Goal: Task Accomplishment & Management: Manage account settings

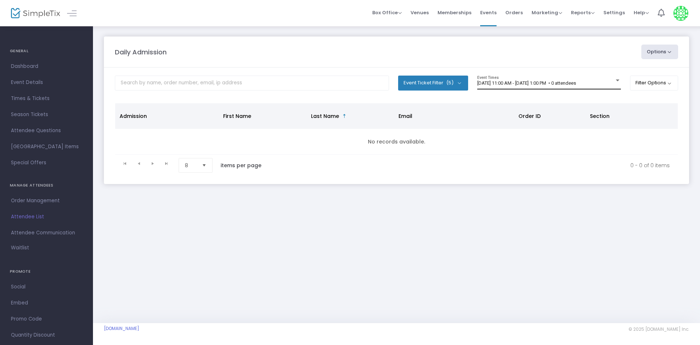
click at [524, 85] on span "[DATE] 11:00 AM - [DATE] 1:00 PM • 0 attendees" at bounding box center [526, 82] width 99 height 5
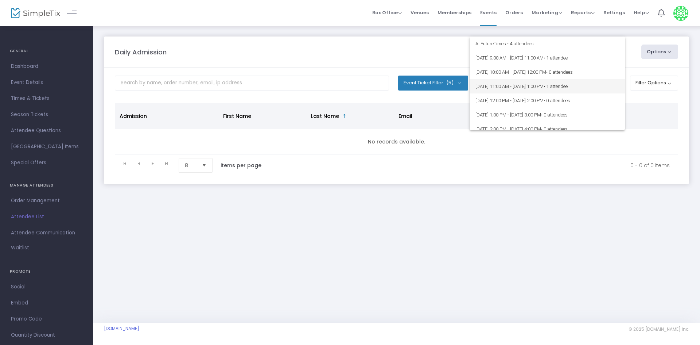
click at [523, 86] on span "8/16/2025 @ 11:00 AM - 8/16/2025 @ 1:00 PM • 1 attendee" at bounding box center [548, 86] width 144 height 14
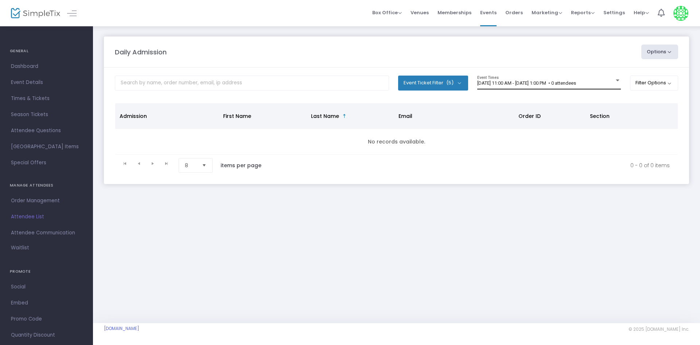
click at [566, 86] on div "[DATE] 11:00 AM - [DATE] 1:00 PM • 0 attendees" at bounding box center [545, 83] width 137 height 5
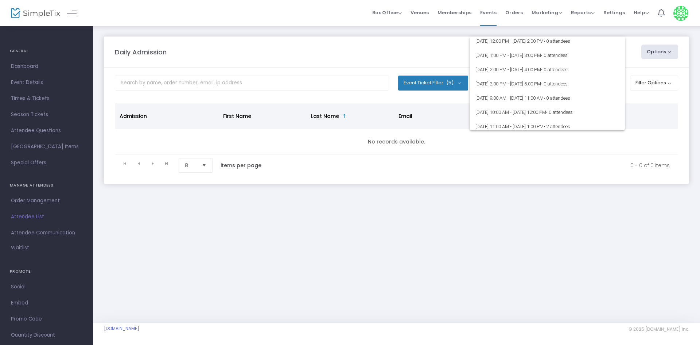
scroll to position [524, 0]
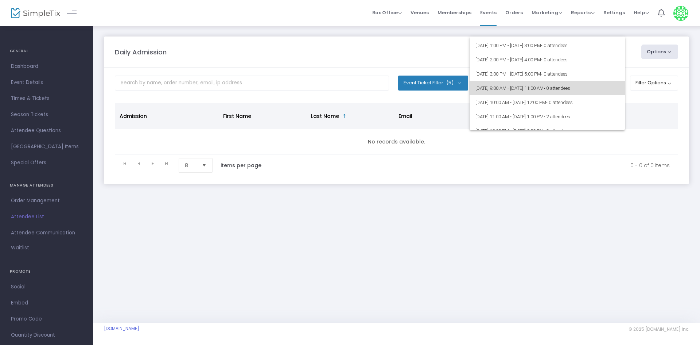
click at [570, 90] on span "• 0 attendees" at bounding box center [557, 87] width 27 height 5
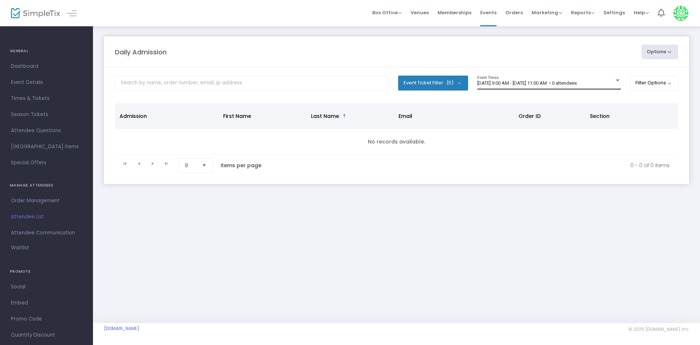
click at [588, 88] on div "8/22/2025 @ 9:00 AM - 8/22/2025 @ 11:00 AM • 0 attendees Event Times" at bounding box center [549, 82] width 144 height 14
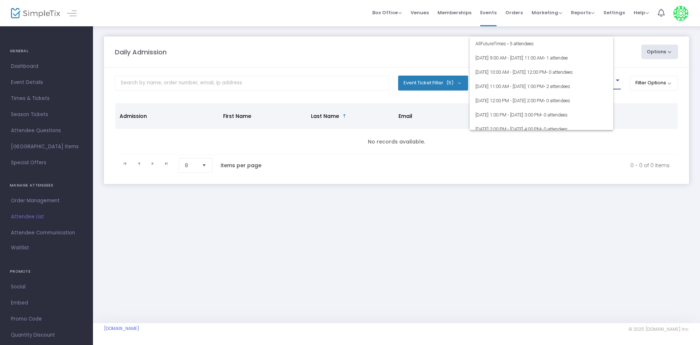
scroll to position [530, 0]
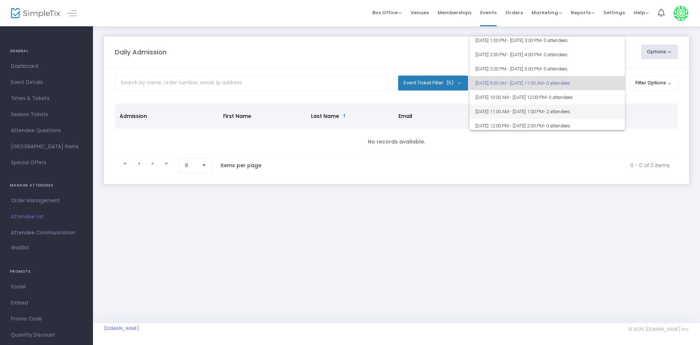
click at [570, 112] on span "• 2 attendees" at bounding box center [557, 111] width 27 height 5
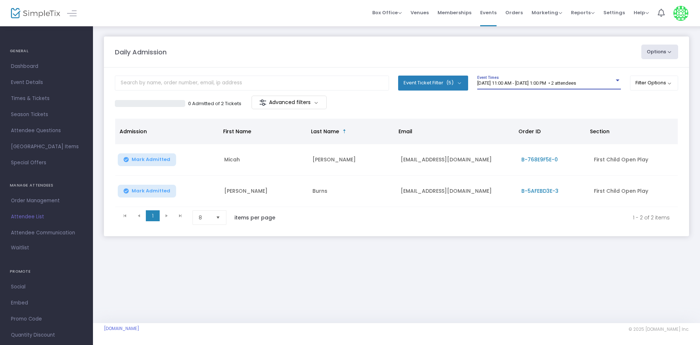
click at [576, 85] on span "8/22/2025 @ 11:00 AM - 8/22/2025 @ 1:00 PM • 2 attendees" at bounding box center [526, 82] width 99 height 5
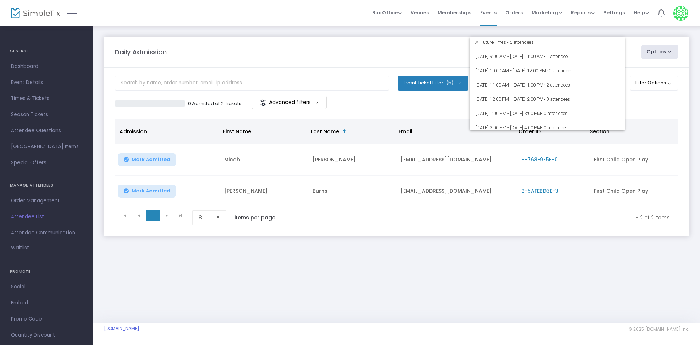
scroll to position [0, 0]
click at [596, 90] on span "8/16/2025 @ 11:00 AM - 8/16/2025 @ 1:00 PM • 2 attendees" at bounding box center [548, 86] width 144 height 14
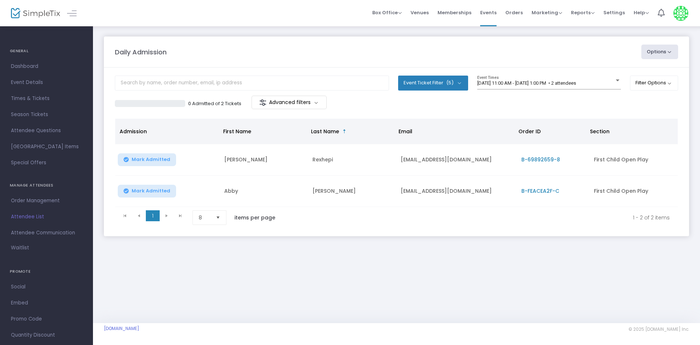
click at [573, 99] on div "0 Admitted of 2 Tickets Advanced filters" at bounding box center [396, 103] width 563 height 15
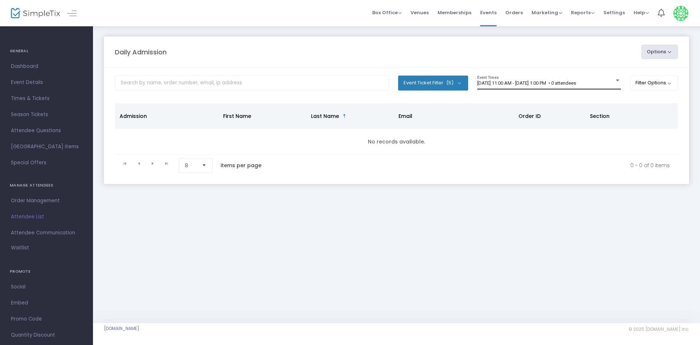
click at [533, 79] on div "8/18/2025 @ 11:00 AM - 8/18/2025 @ 1:00 PM • 0 attendees Event Times" at bounding box center [549, 82] width 144 height 14
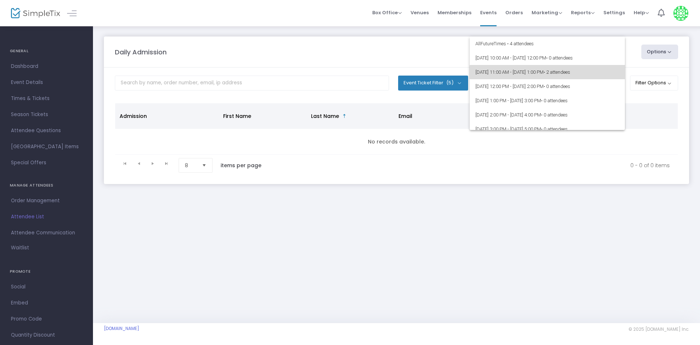
click at [560, 78] on span "8/16/2025 @ 11:00 AM - 8/16/2025 @ 1:00 PM • 2 attendees" at bounding box center [548, 72] width 144 height 14
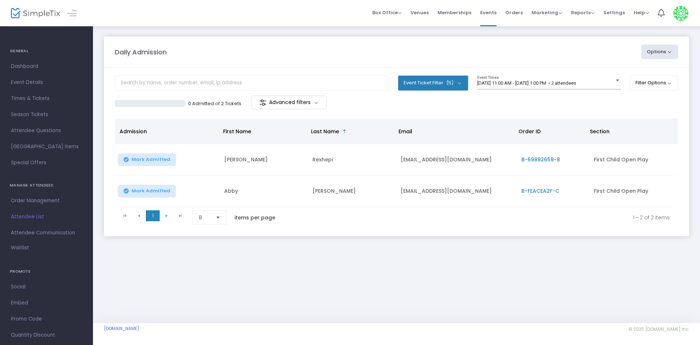
click at [489, 109] on div "0 Admitted of 2 Tickets Advanced filters" at bounding box center [396, 103] width 563 height 15
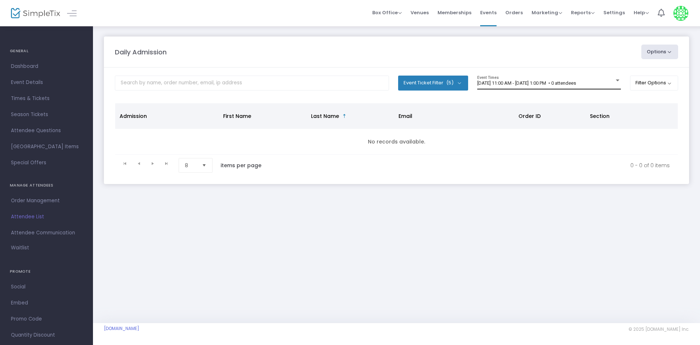
click at [555, 85] on div "8/18/2025 @ 11:00 AM - 8/18/2025 @ 1:00 PM • 0 attendees Event Times" at bounding box center [549, 82] width 144 height 14
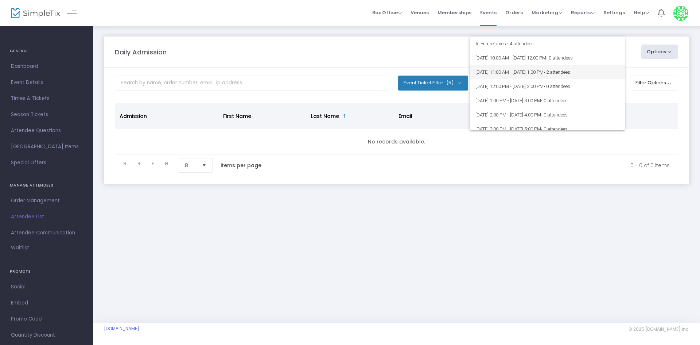
click at [545, 69] on span "8/16/2025 @ 11:00 AM - 8/16/2025 @ 1:00 PM • 2 attendees" at bounding box center [548, 72] width 144 height 14
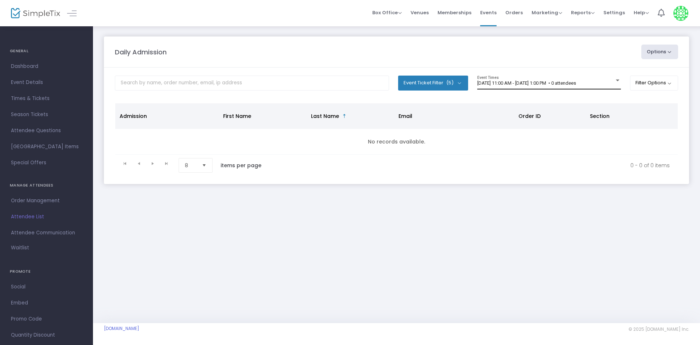
click at [521, 81] on span "[DATE] 11:00 AM - [DATE] 1:00 PM • 0 attendees" at bounding box center [526, 82] width 99 height 5
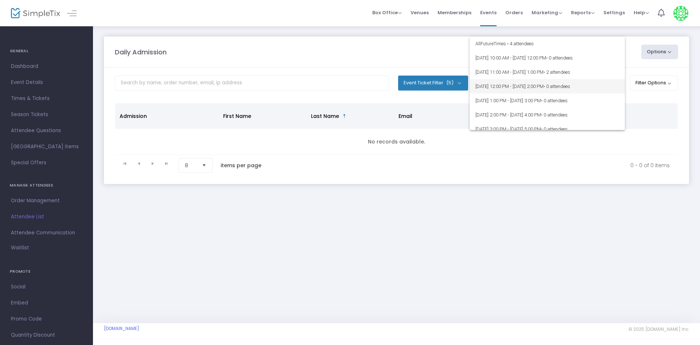
click at [542, 88] on span "8/16/2025 @ 12:00 PM - 8/16/2025 @ 2:00 PM • 0 attendees" at bounding box center [548, 86] width 144 height 14
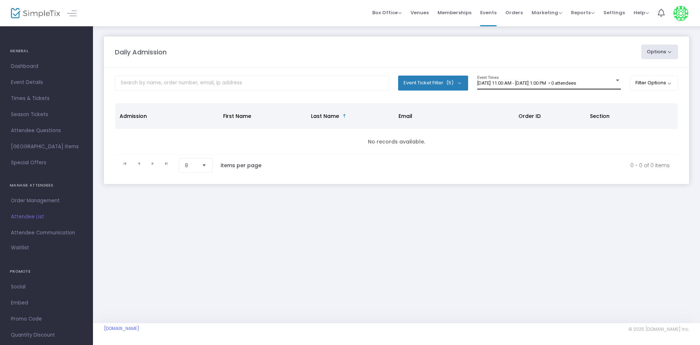
click at [576, 81] on span "[DATE] 11:00 AM - [DATE] 1:00 PM • 0 attendees" at bounding box center [526, 82] width 99 height 5
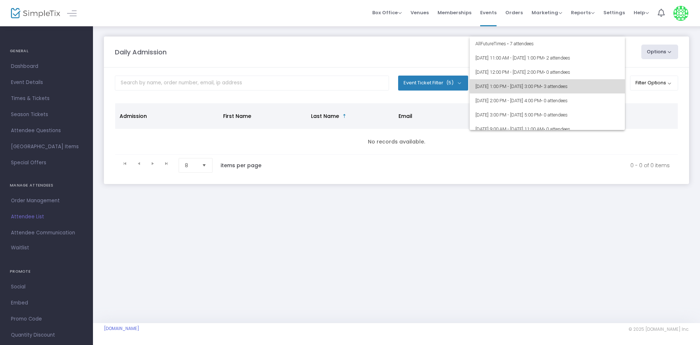
click at [568, 86] on span "• 3 attendees" at bounding box center [554, 86] width 27 height 5
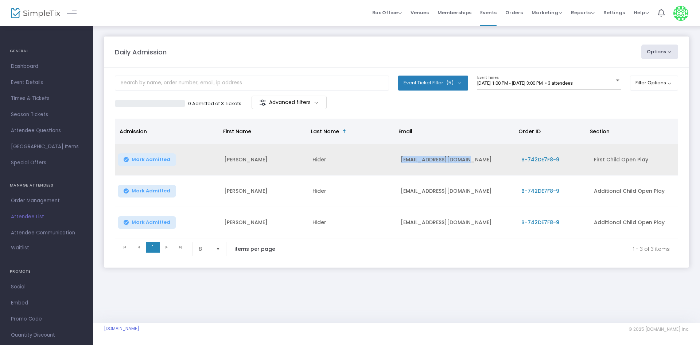
drag, startPoint x: 400, startPoint y: 158, endPoint x: 482, endPoint y: 165, distance: 82.4
click at [482, 165] on td "[EMAIL_ADDRESS][DOMAIN_NAME]" at bounding box center [456, 159] width 121 height 31
copy td "[EMAIL_ADDRESS][DOMAIN_NAME]"
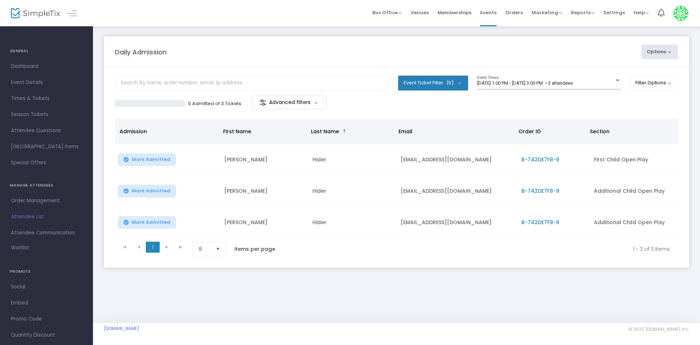
drag, startPoint x: 392, startPoint y: 55, endPoint x: 387, endPoint y: 55, distance: 4.8
click at [387, 55] on div "Daily Admission" at bounding box center [374, 52] width 527 height 10
click at [402, 96] on div "0 Admitted of 3 Tickets Advanced filters" at bounding box center [396, 103] width 563 height 15
click at [510, 82] on span "8/16/2025 @ 1:00 PM - 8/16/2025 @ 3:00 PM • 3 attendees" at bounding box center [525, 82] width 96 height 5
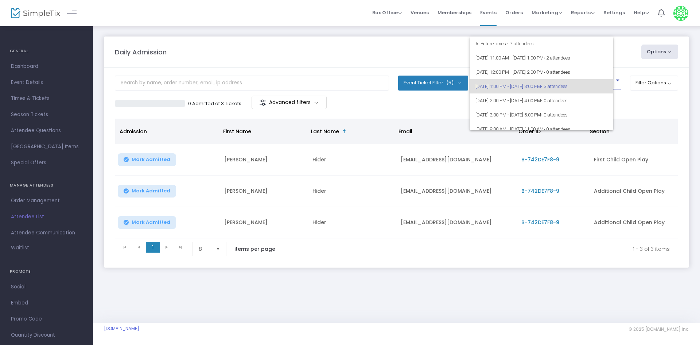
scroll to position [3, 0]
click at [651, 99] on div at bounding box center [350, 172] width 700 height 345
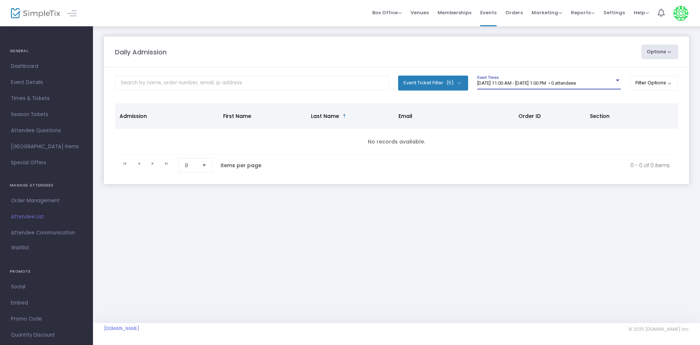
click at [570, 81] on span "[DATE] 11:00 AM - [DATE] 1:00 PM • 0 attendees" at bounding box center [526, 82] width 99 height 5
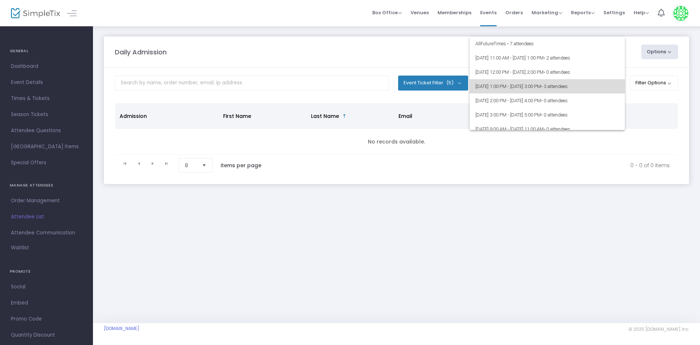
click at [586, 83] on span "[DATE] 1:00 PM - [DATE] 3:00 PM • 3 attendees" at bounding box center [548, 86] width 144 height 14
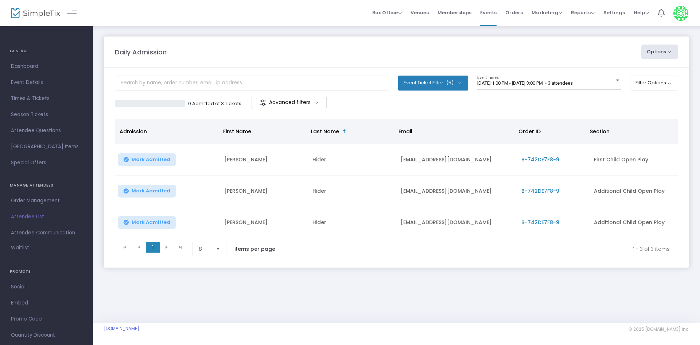
click at [547, 105] on div "0 Admitted of 3 Tickets Advanced filters" at bounding box center [396, 103] width 563 height 15
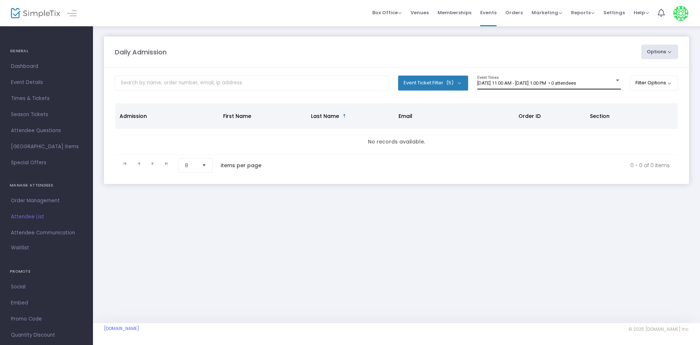
click at [537, 80] on span "[DATE] 11:00 AM - [DATE] 1:00 PM • 0 attendees" at bounding box center [526, 82] width 99 height 5
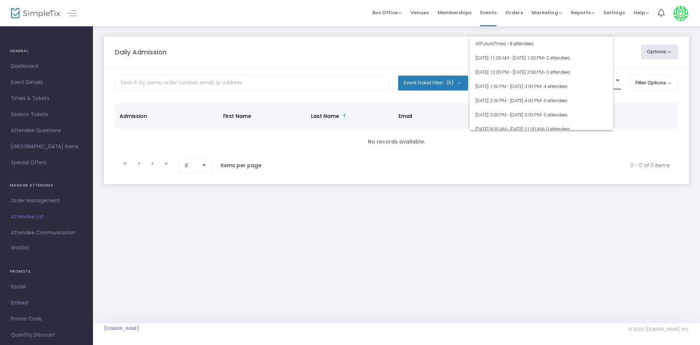
scroll to position [131, 0]
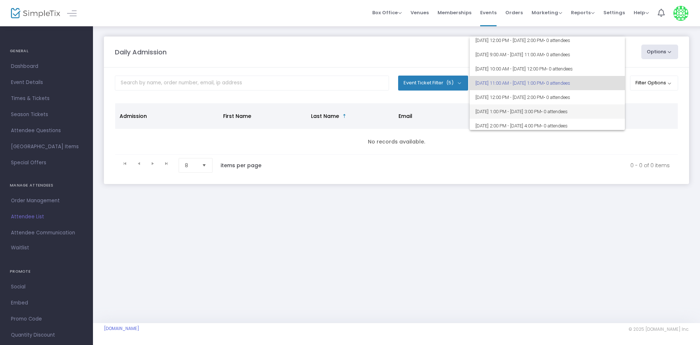
click at [523, 105] on span "[DATE] 1:00 PM - [DATE] 3:00 PM • 0 attendees" at bounding box center [548, 111] width 144 height 14
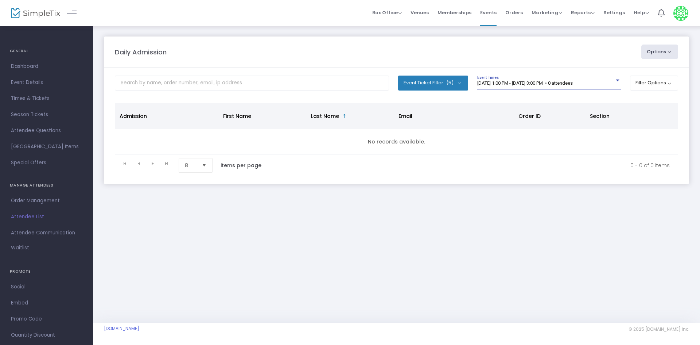
click at [521, 80] on span "8/18/2025 @ 1:00 PM - 8/18/2025 @ 3:00 PM • 0 attendees" at bounding box center [525, 82] width 96 height 5
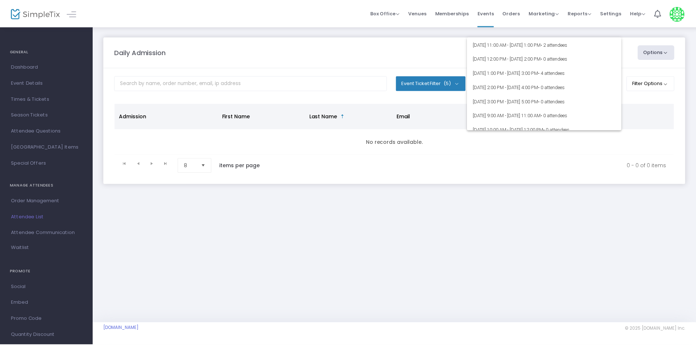
scroll to position [0, 0]
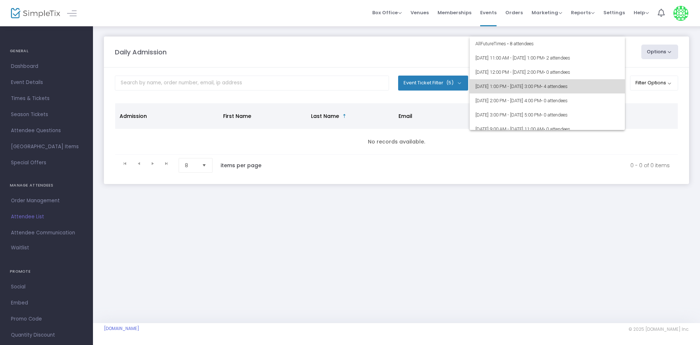
click at [554, 85] on span "[DATE] 1:00 PM - [DATE] 3:00 PM • 4 attendees" at bounding box center [548, 86] width 144 height 14
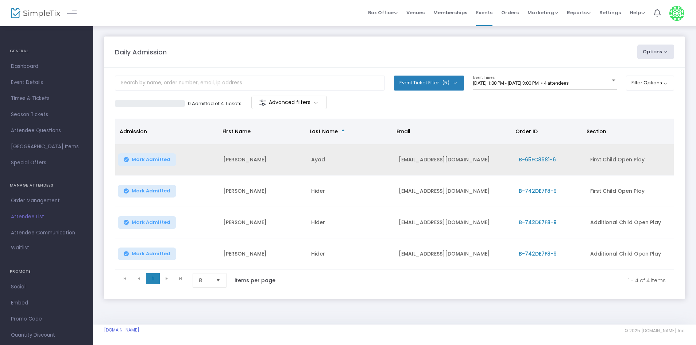
click at [162, 164] on button "Mark Admitted" at bounding box center [147, 159] width 58 height 13
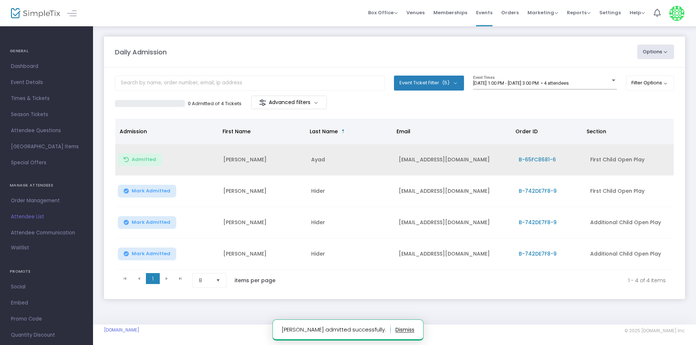
click at [422, 109] on div "0 Admitted of 4 Tickets Advanced filters" at bounding box center [394, 103] width 559 height 15
click at [511, 101] on div "0 Admitted of 4 Tickets Advanced filters" at bounding box center [394, 103] width 559 height 15
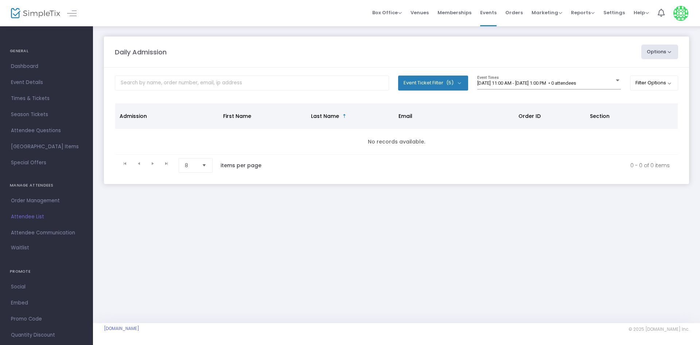
click at [517, 90] on div "[DATE] 11:00 AM - [DATE] 1:00 PM • 0 attendees Event Times" at bounding box center [549, 85] width 144 height 20
click at [509, 84] on span "[DATE] 11:00 AM - [DATE] 1:00 PM • 0 attendees" at bounding box center [526, 82] width 99 height 5
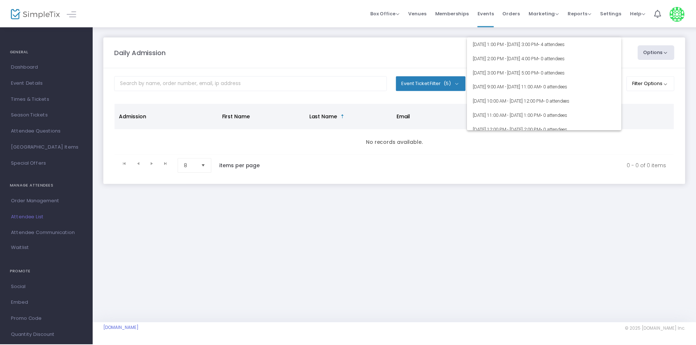
scroll to position [22, 0]
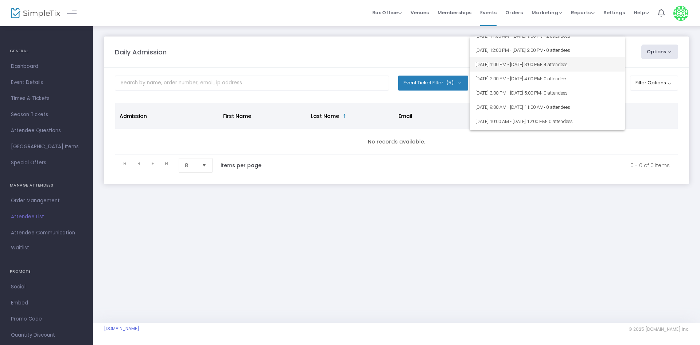
click at [509, 67] on span "[DATE] 1:00 PM - [DATE] 3:00 PM • 4 attendees" at bounding box center [548, 64] width 144 height 14
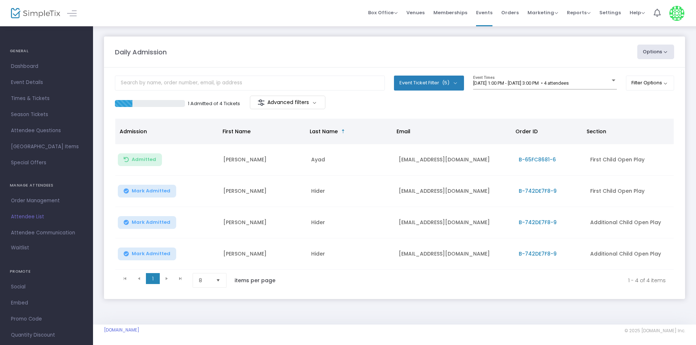
click at [441, 110] on div "1 Admitted of 4 Tickets Advanced filters" at bounding box center [394, 103] width 559 height 15
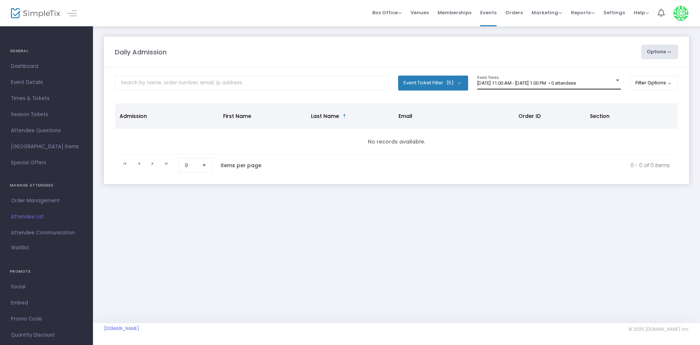
click at [528, 87] on div "8/18/2025 @ 11:00 AM - 8/18/2025 @ 1:00 PM • 0 attendees Event Times" at bounding box center [549, 82] width 144 height 14
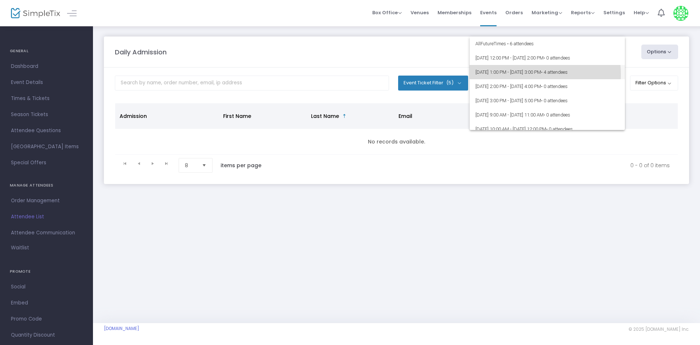
click at [525, 74] on span "[DATE] 1:00 PM - [DATE] 3:00 PM • 4 attendees" at bounding box center [548, 72] width 144 height 14
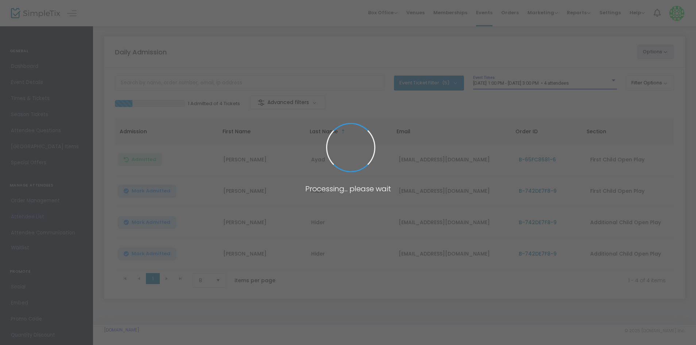
click at [474, 109] on body "Processing... please wait Box Office Sell Tickets Bookings Sell Season Pass Ven…" at bounding box center [348, 172] width 696 height 345
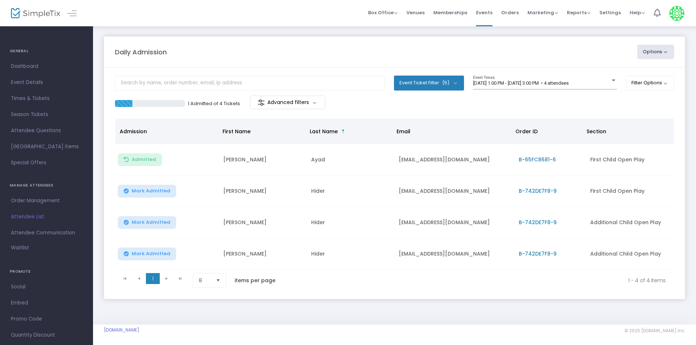
click at [222, 33] on div "Daily Admission Options Import Attendees Export List Print Name Tags Export to …" at bounding box center [394, 175] width 603 height 299
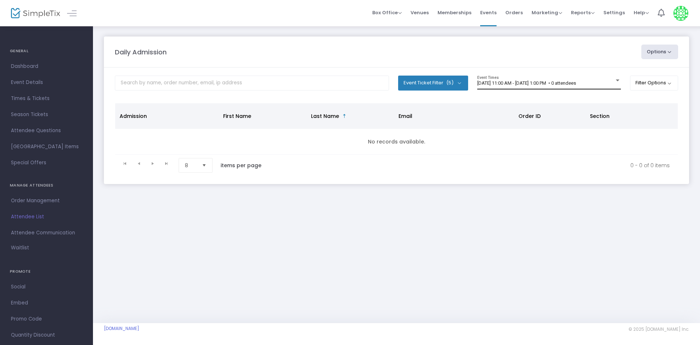
click at [558, 81] on span "[DATE] 11:00 AM - [DATE] 1:00 PM • 0 attendees" at bounding box center [526, 82] width 99 height 5
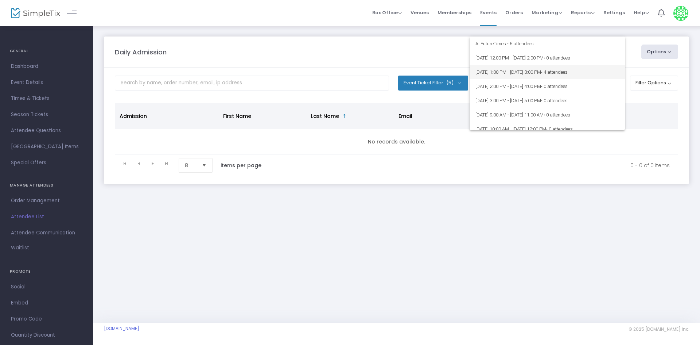
click at [568, 74] on span "• 4 attendees" at bounding box center [554, 71] width 27 height 5
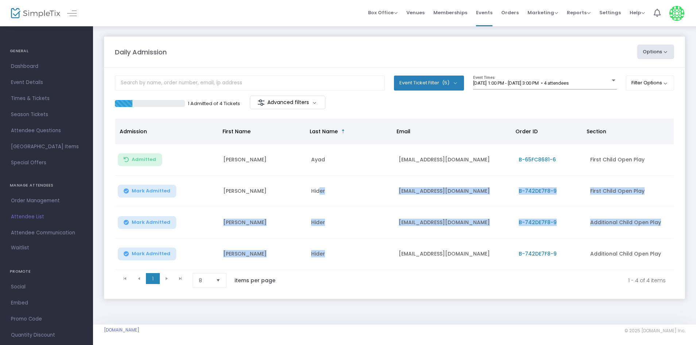
drag, startPoint x: 328, startPoint y: 263, endPoint x: 318, endPoint y: 183, distance: 80.5
click at [318, 183] on tbody "Admitted [PERSON_NAME] [EMAIL_ADDRESS][DOMAIN_NAME] B-65FC8681-6 First Child Op…" at bounding box center [394, 206] width 558 height 125
click at [339, 261] on td "Hider" at bounding box center [351, 253] width 88 height 31
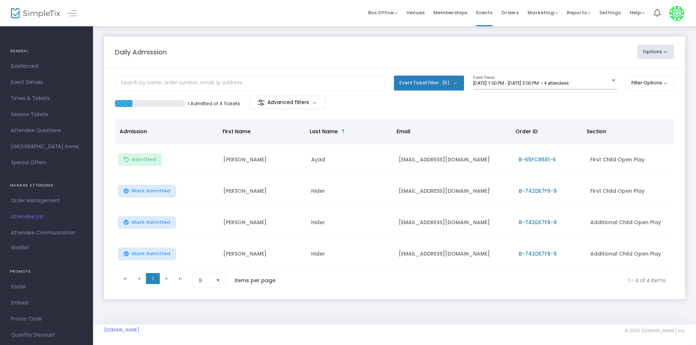
click at [625, 116] on m-panel-content "Event Ticket Filter (5) Select All First Child Open Play Additional Child Open …" at bounding box center [394, 182] width 581 height 231
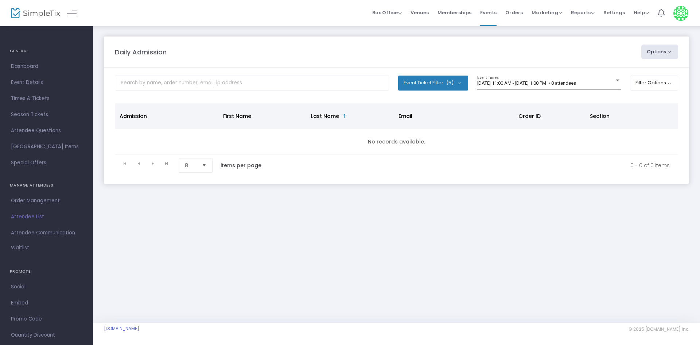
click at [539, 87] on div "[DATE] 11:00 AM - [DATE] 1:00 PM • 0 attendees Event Times" at bounding box center [549, 82] width 144 height 14
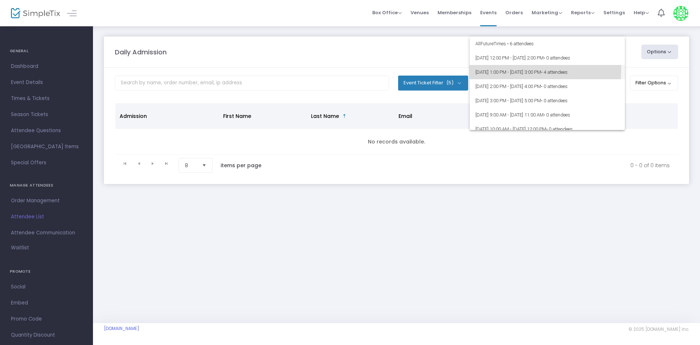
click at [488, 67] on span "[DATE] 1:00 PM - [DATE] 3:00 PM • 4 attendees" at bounding box center [548, 72] width 144 height 14
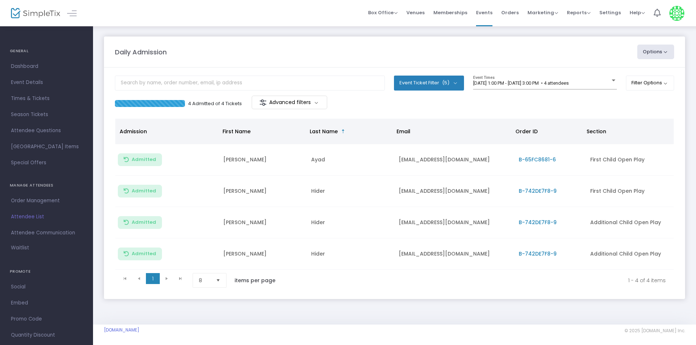
click at [492, 101] on div "4 Admitted of 4 Tickets Advanced filters" at bounding box center [394, 103] width 559 height 15
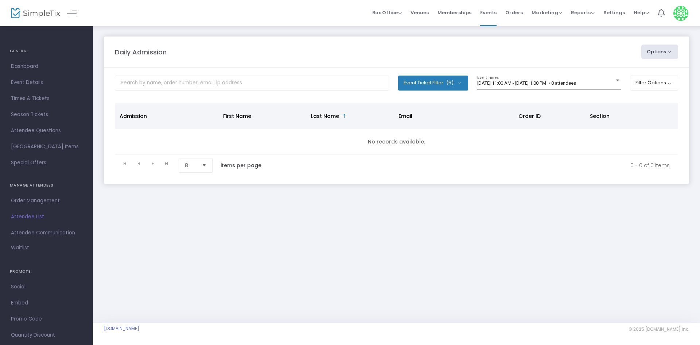
click at [576, 82] on span "[DATE] 11:00 AM - [DATE] 1:00 PM • 0 attendees" at bounding box center [526, 82] width 99 height 5
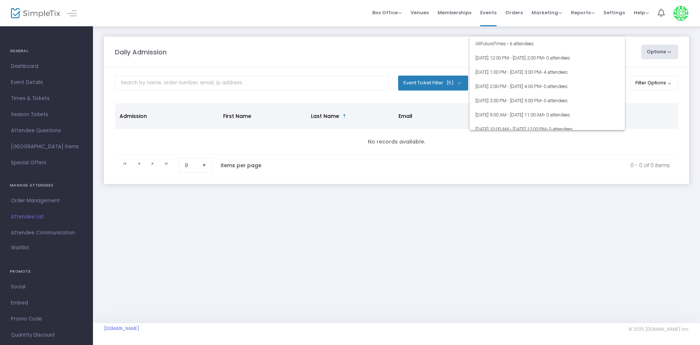
click at [588, 209] on div at bounding box center [350, 172] width 700 height 345
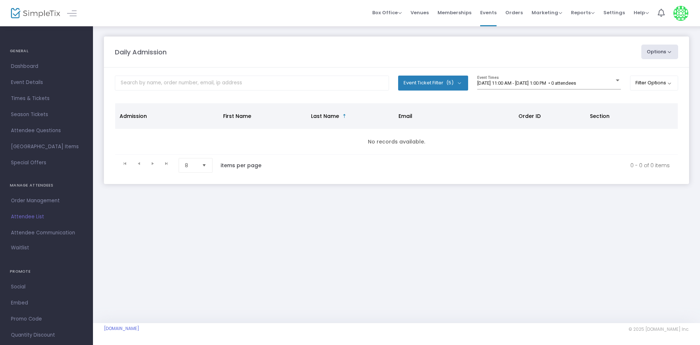
click at [571, 74] on m-panel-content "Event Ticket Filter (5) Select All First Child Open Play Additional Child Open …" at bounding box center [396, 125] width 585 height 116
click at [570, 78] on div "[DATE] 11:00 AM - [DATE] 1:00 PM • 0 attendees Event Times" at bounding box center [549, 82] width 144 height 14
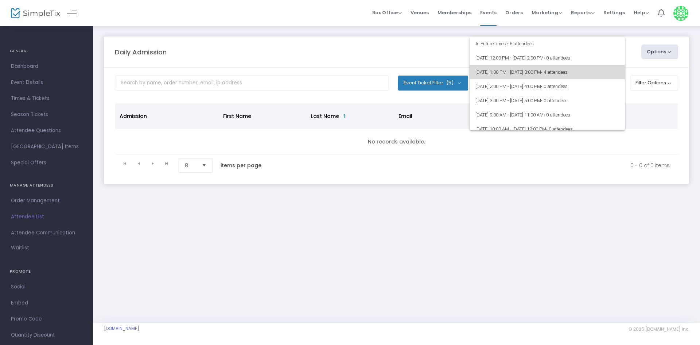
click at [571, 71] on span "[DATE] 1:00 PM - [DATE] 3:00 PM • 4 attendees" at bounding box center [548, 72] width 144 height 14
